Goal: Information Seeking & Learning: Find specific fact

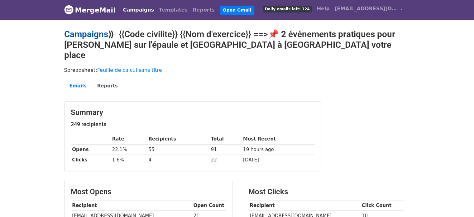
click at [89, 33] on link "Campaigns" at bounding box center [86, 34] width 44 height 10
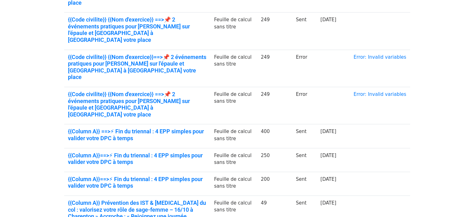
scroll to position [229, 0]
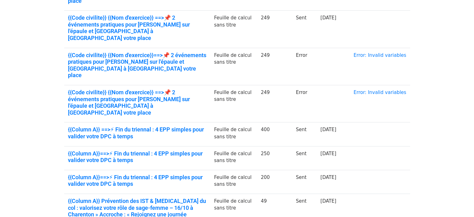
click at [474, 147] on html "MergeMail Campaigns Templates Reports Open Gmail Daily emails left: 250 Help [E…" at bounding box center [237, 37] width 474 height 533
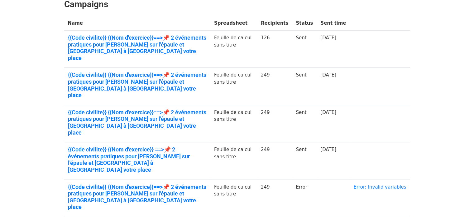
scroll to position [95, 0]
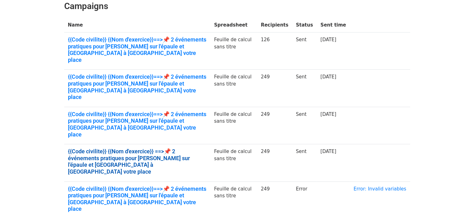
click at [153, 148] on link "{{Code civilite}} {{Nom d'exercice}} ==>📌 2 événements pratiques pour [PERSON_N…" at bounding box center [137, 161] width 139 height 27
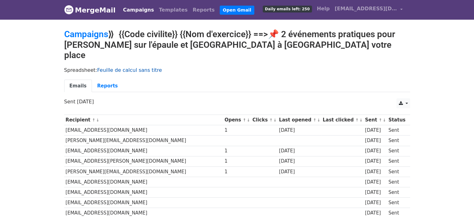
click at [135, 67] on link "Feuille de calcul sans titre" at bounding box center [129, 70] width 65 height 6
click at [101, 80] on link "Reports" at bounding box center [107, 86] width 31 height 13
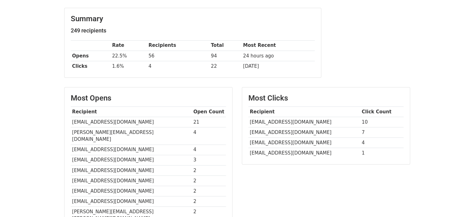
scroll to position [95, 0]
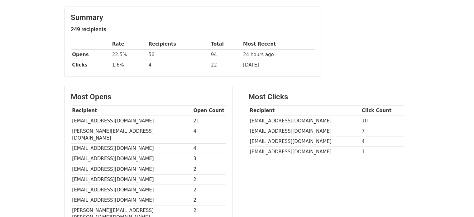
drag, startPoint x: 479, startPoint y: 87, endPoint x: 479, endPoint y: 131, distance: 44.3
click at [474, 131] on html "MergeMail Campaigns Templates Reports Open Gmail Daily emails left: 250 Help cl…" at bounding box center [237, 138] width 474 height 466
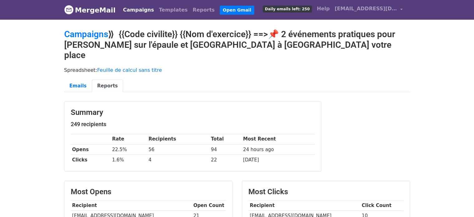
click at [141, 10] on link "Campaigns" at bounding box center [139, 10] width 36 height 12
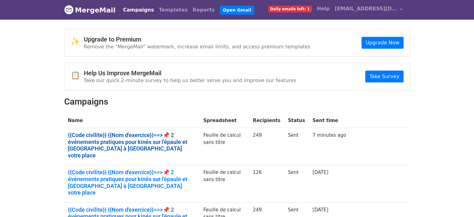
click at [114, 135] on link "{{Code civilite}} {{Nom d'exercice}}==>📌 2 événements pratiques pour kinés sur …" at bounding box center [132, 145] width 128 height 27
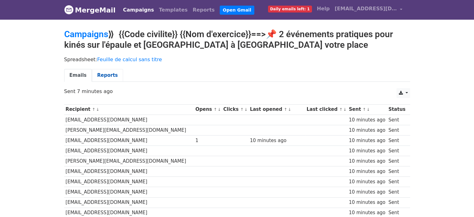
click at [102, 79] on link "Reports" at bounding box center [107, 75] width 31 height 13
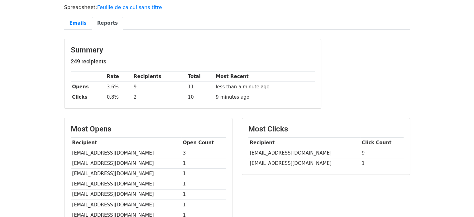
scroll to position [52, 0]
click at [89, 152] on td "[EMAIL_ADDRESS][DOMAIN_NAME]" at bounding box center [126, 152] width 111 height 10
copy tr "[EMAIL_ADDRESS][DOMAIN_NAME]"
